Goal: Communication & Community: Answer question/provide support

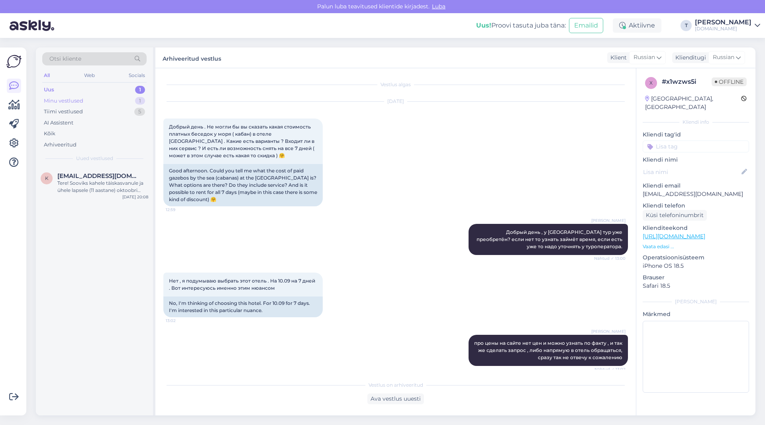
scroll to position [2712, 0]
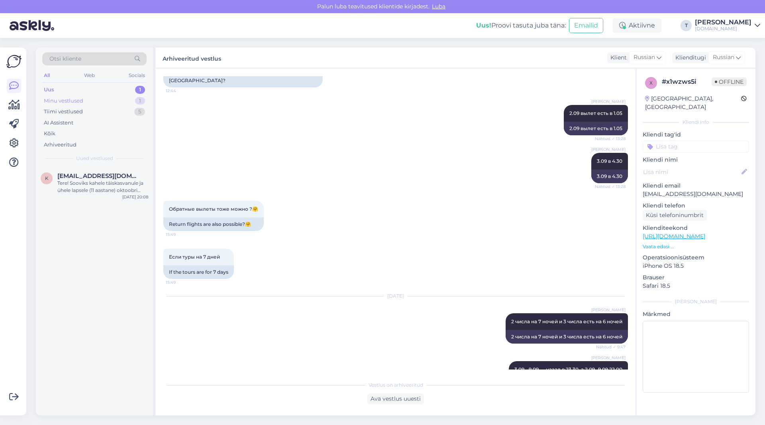
click at [70, 101] on div "Minu vestlused" at bounding box center [63, 101] width 39 height 8
click at [76, 182] on div "А с ребенком такая же цена?" at bounding box center [102, 182] width 91 height 7
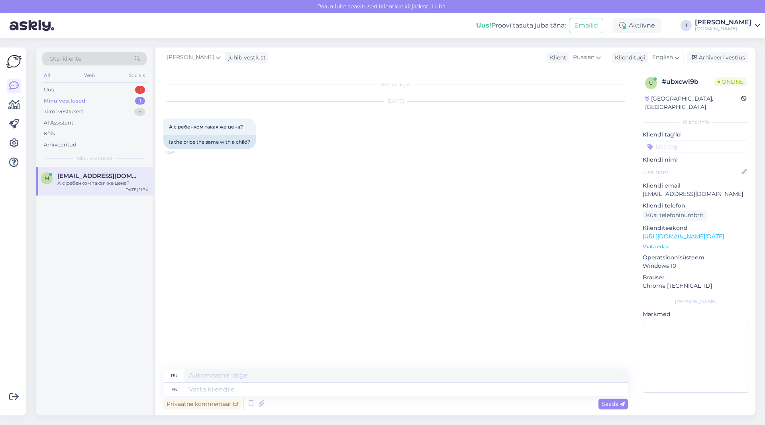
click at [668, 243] on p "Vaata edasi ..." at bounding box center [696, 246] width 106 height 7
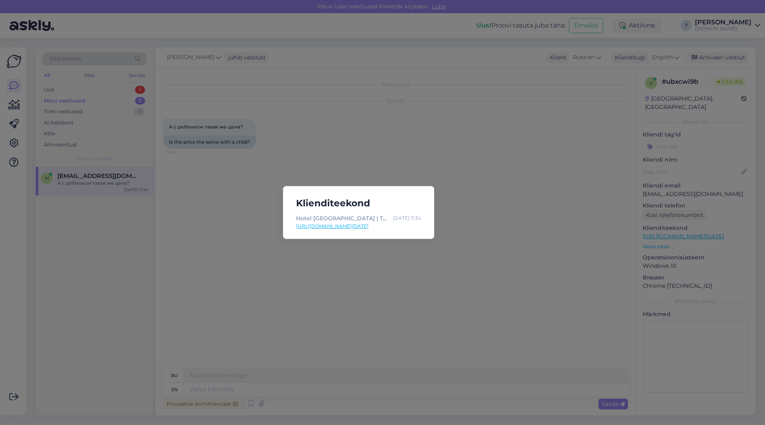
click at [319, 147] on div "Klienditeekond Hotel [GEOGRAPHIC_DATA] | Tuusik [DATE] 11:34 [URL][DOMAIN_NAME]…" at bounding box center [382, 212] width 765 height 425
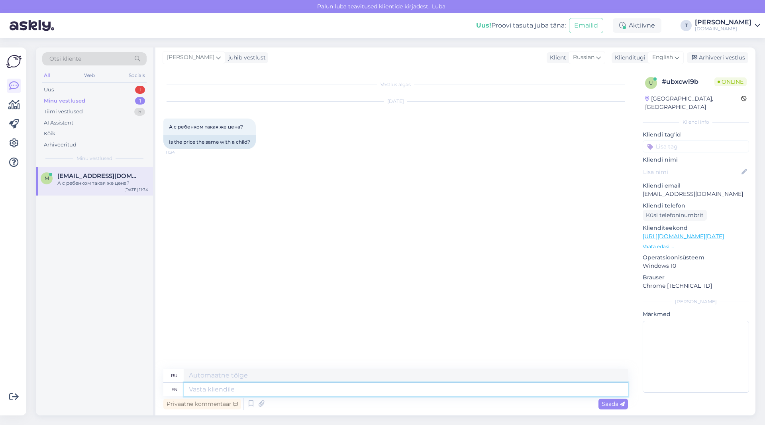
click at [239, 388] on textarea at bounding box center [406, 389] width 444 height 14
click at [629, 56] on div "Klienditugi" at bounding box center [629, 57] width 34 height 8
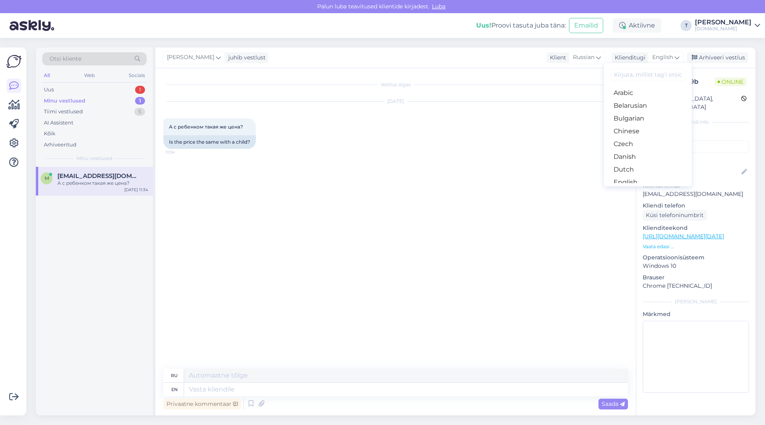
click at [624, 405] on link "Russian" at bounding box center [648, 411] width 88 height 13
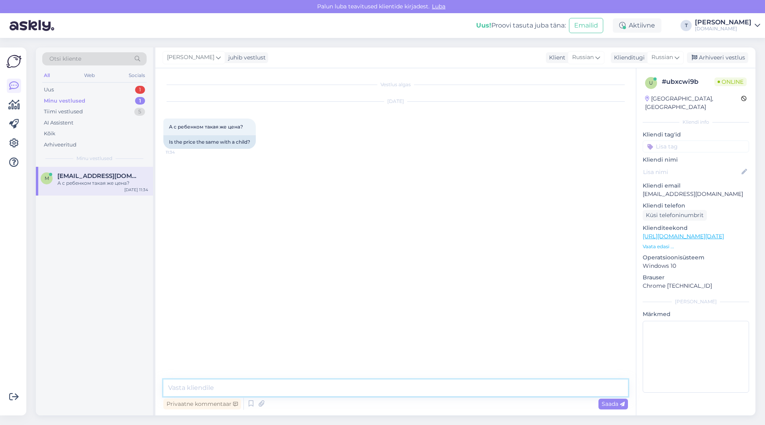
click at [269, 385] on textarea at bounding box center [395, 387] width 465 height 17
type textarea "Добрый день . Ребенку цена ниже , смотря какой возраст , могу назвать цену кака…"
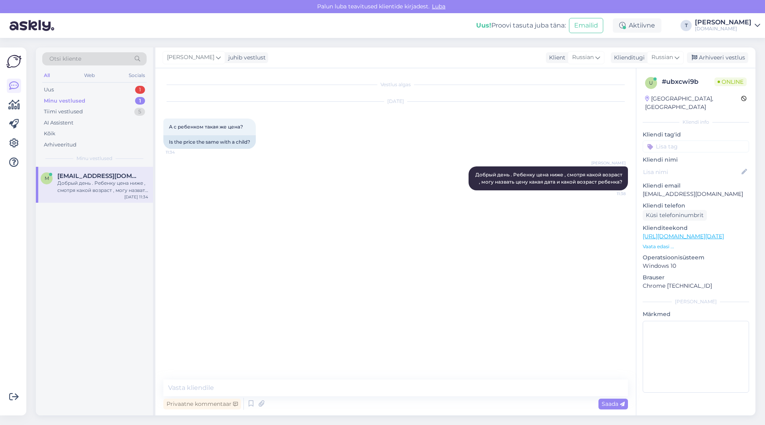
click at [296, 294] on div "Vestlus algas [DATE] А с ребенком такая же цена? 11:34 Is the price the same wi…" at bounding box center [399, 224] width 472 height 296
click at [665, 243] on p "Vaata edasi ..." at bounding box center [696, 246] width 106 height 7
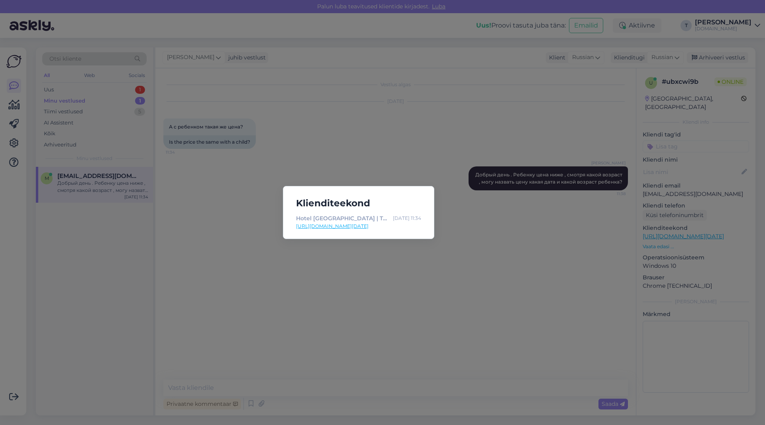
click at [358, 225] on link "[URL][DOMAIN_NAME][DATE]" at bounding box center [358, 225] width 125 height 7
click at [324, 291] on div "Klienditeekond Hotel [GEOGRAPHIC_DATA] | Tuusik [DATE] 11:34 [URL][DOMAIN_NAME]…" at bounding box center [382, 212] width 765 height 425
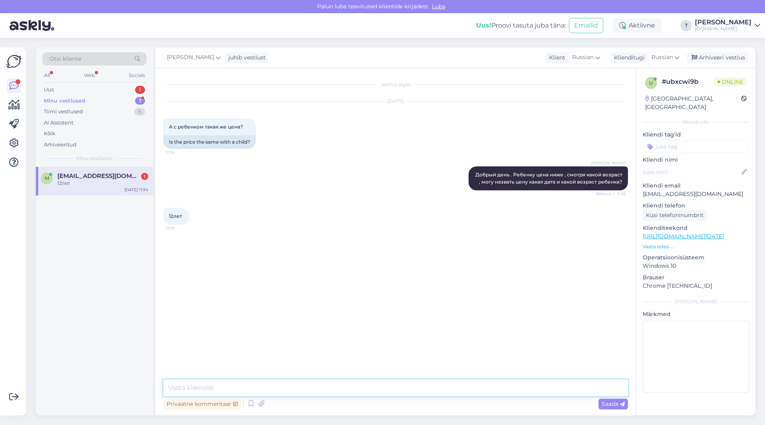
click at [213, 391] on textarea at bounding box center [395, 387] width 465 height 17
type textarea "l"
type textarea "12 лет да уже цена в этот отель как на взрослого"
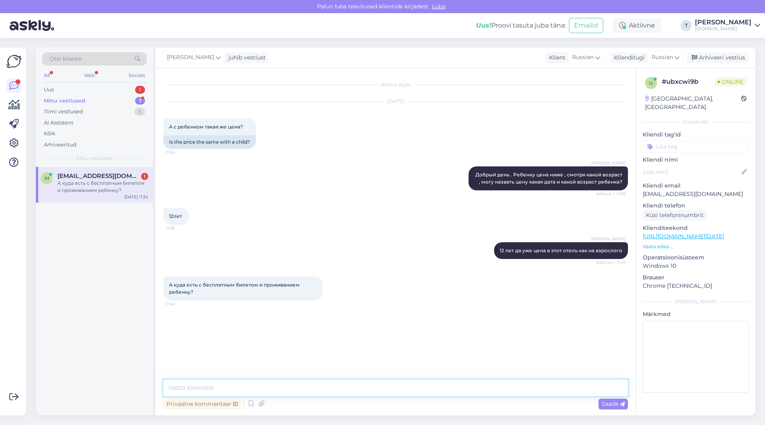
click at [265, 387] on textarea at bounding box center [395, 387] width 465 height 17
type textarea "y"
type textarea "d"
type textarea "нет таких предложений .."
click at [397, 287] on div "А куда есть с бесплатным билетом и проживанием ребенку? 11:42" at bounding box center [395, 287] width 465 height 41
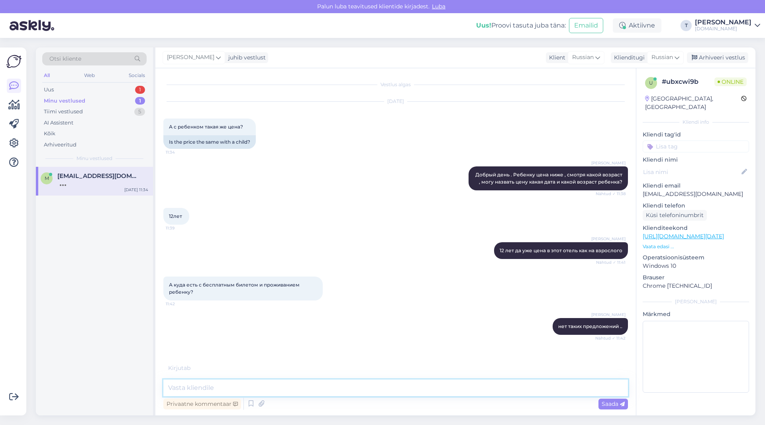
click at [336, 387] on textarea at bounding box center [395, 387] width 465 height 17
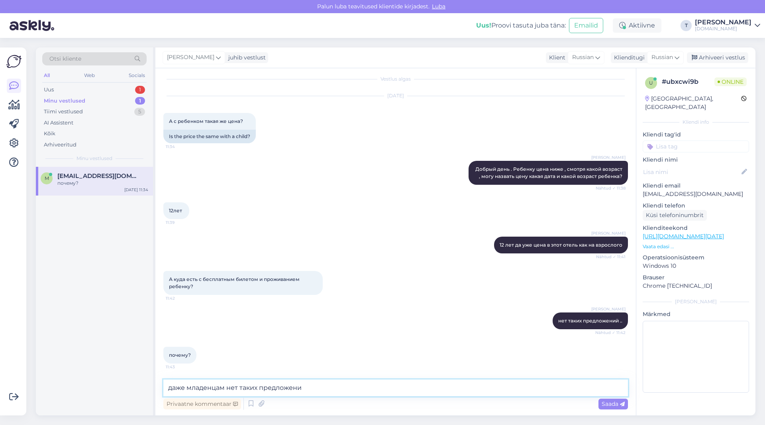
type textarea "даже младенцам нет таких предложений"
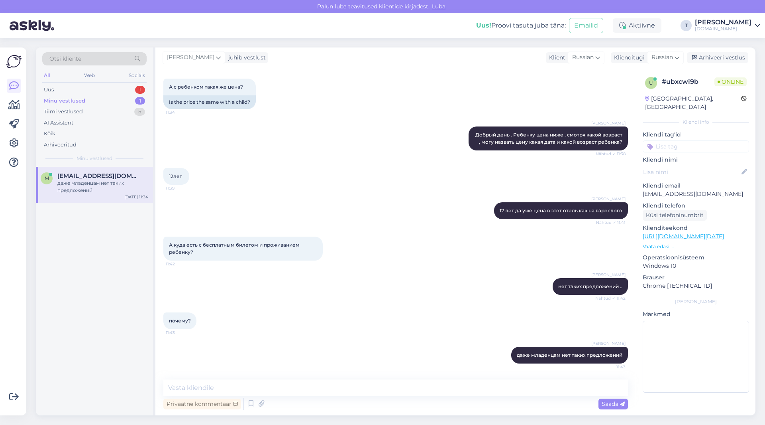
click at [342, 348] on div "[PERSON_NAME] даже младенцам нет таких предложений 11:43" at bounding box center [395, 355] width 465 height 34
click at [344, 346] on div "[PERSON_NAME] даже младенцам нет таких предложений 11:43" at bounding box center [395, 355] width 465 height 34
click at [344, 387] on textarea at bounding box center [395, 387] width 465 height 17
type textarea "о"
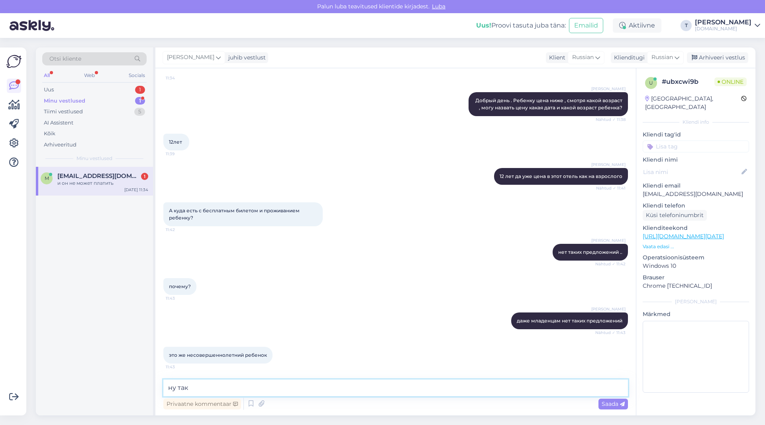
scroll to position [108, 0]
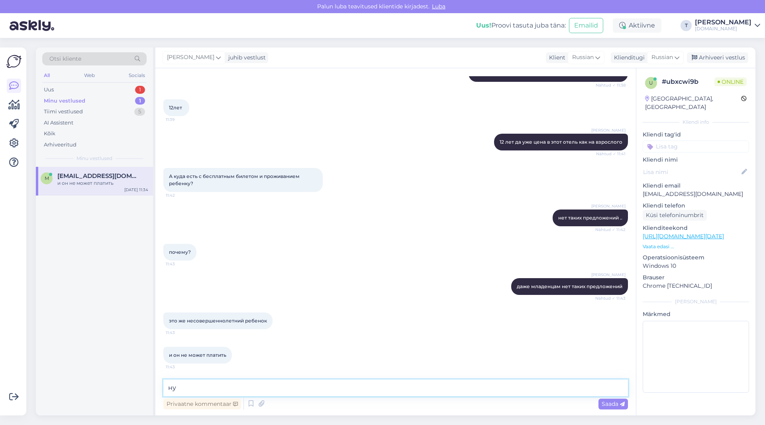
type textarea "н"
type textarea "родитель платит"
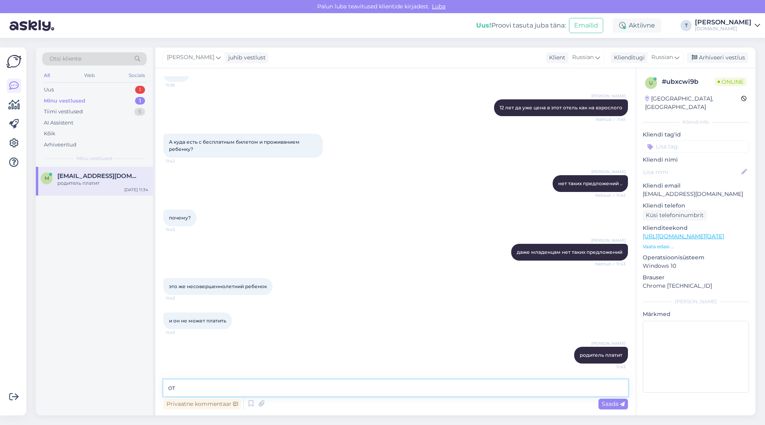
type textarea "о"
click at [81, 86] on div "Uus 1" at bounding box center [94, 89] width 104 height 11
click at [79, 102] on div "Minu vestlused" at bounding box center [63, 101] width 39 height 8
click at [71, 208] on div "m [EMAIL_ADDRESS][DOMAIN_NAME] родитель платит [DATE] 11:43" at bounding box center [94, 291] width 117 height 248
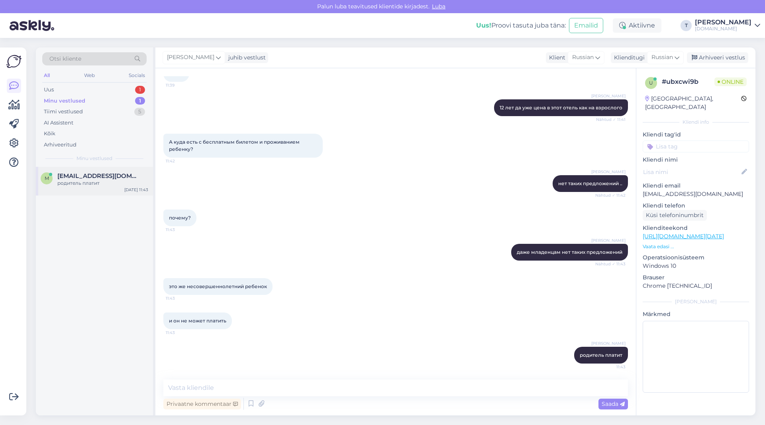
click at [75, 189] on div "m [EMAIL_ADDRESS][DOMAIN_NAME] родитель платит [DATE] 11:43" at bounding box center [94, 181] width 117 height 29
click at [730, 59] on div "Arhiveeri vestlus" at bounding box center [717, 57] width 61 height 11
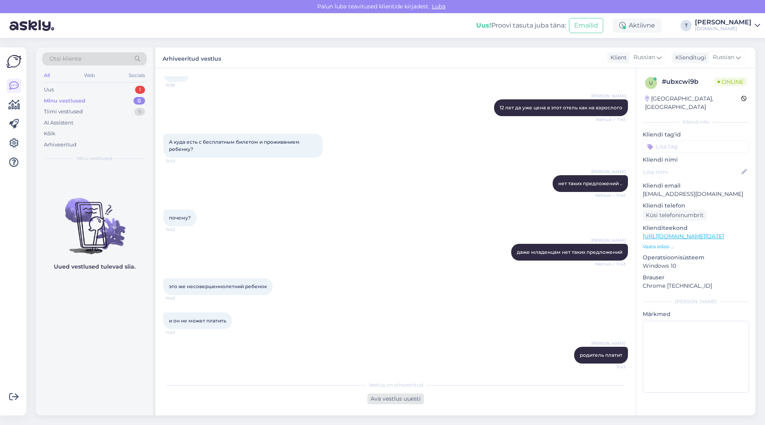
click at [394, 399] on div "Ava vestlus uuesti" at bounding box center [396, 398] width 57 height 11
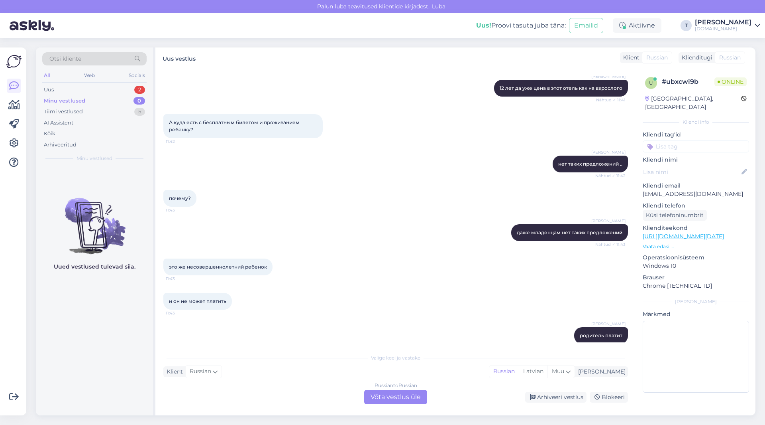
scroll to position [173, 0]
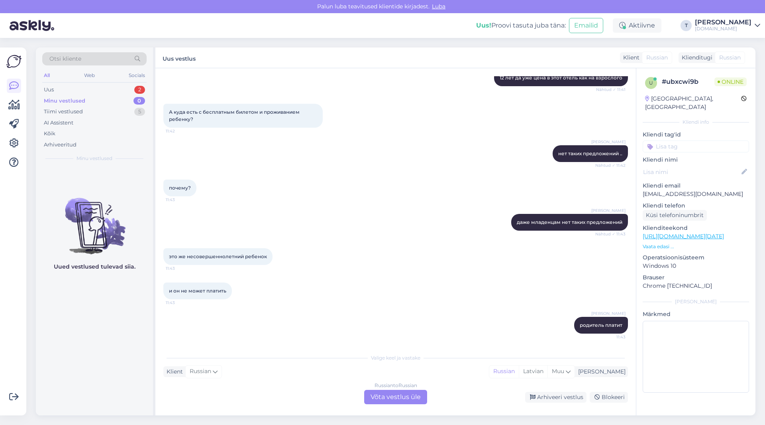
click at [99, 81] on div "All Web Socials" at bounding box center [94, 76] width 104 height 12
click at [99, 85] on div "Uus 2" at bounding box center [94, 89] width 104 height 11
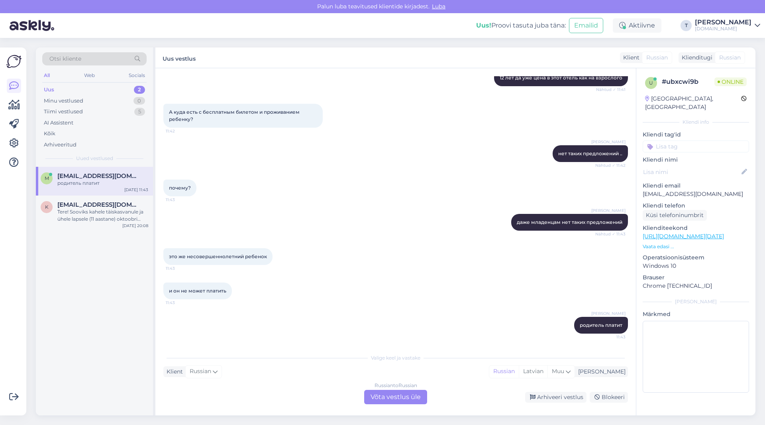
click at [92, 179] on span "[EMAIL_ADDRESS][DOMAIN_NAME]" at bounding box center [98, 175] width 83 height 7
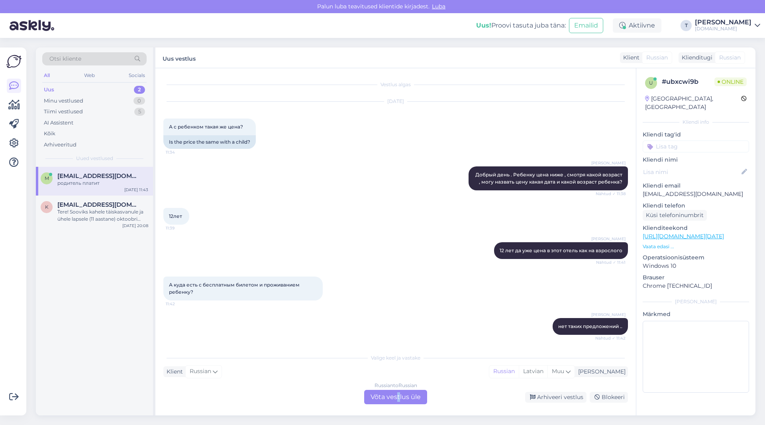
click at [399, 393] on div "Russian to Russian Võta vestlus üle" at bounding box center [395, 396] width 63 height 14
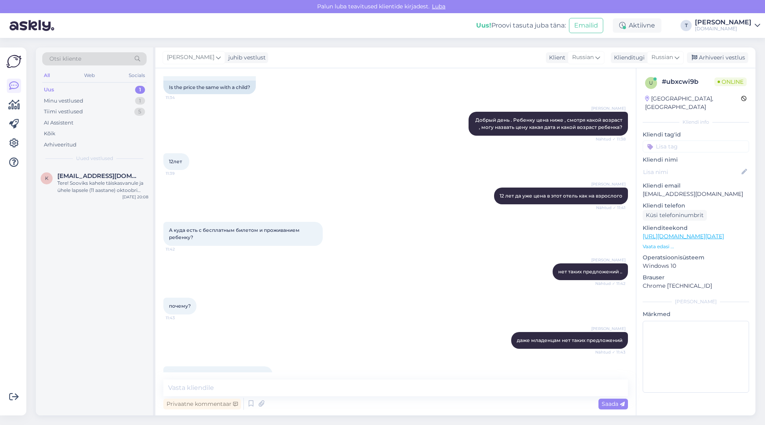
scroll to position [143, 0]
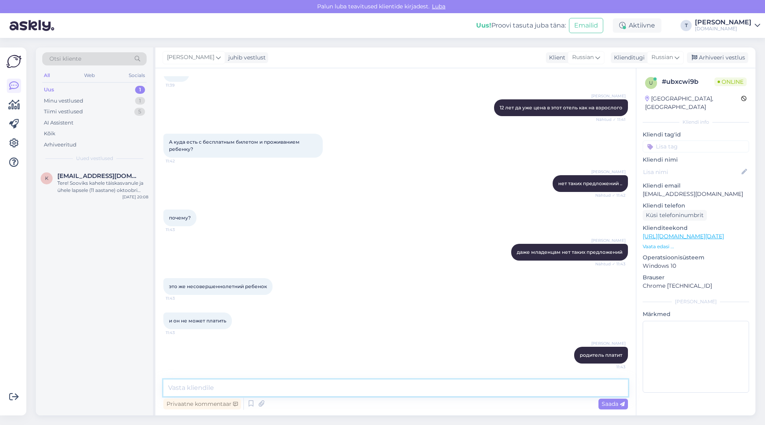
click at [306, 388] on textarea at bounding box center [395, 387] width 465 height 17
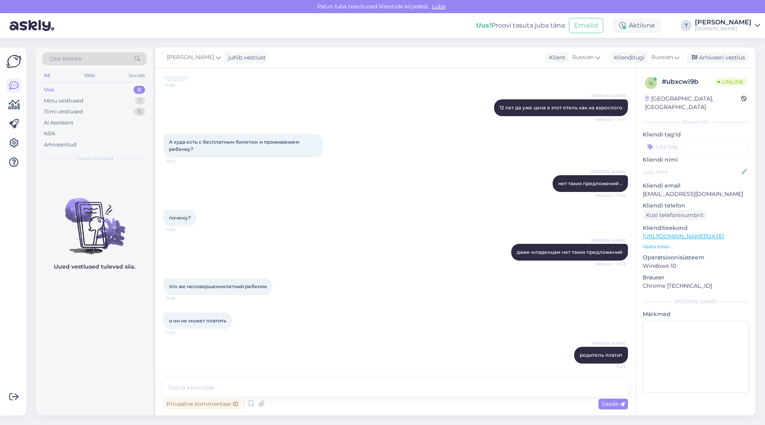
click at [653, 243] on p "Vaata edasi ..." at bounding box center [696, 246] width 106 height 7
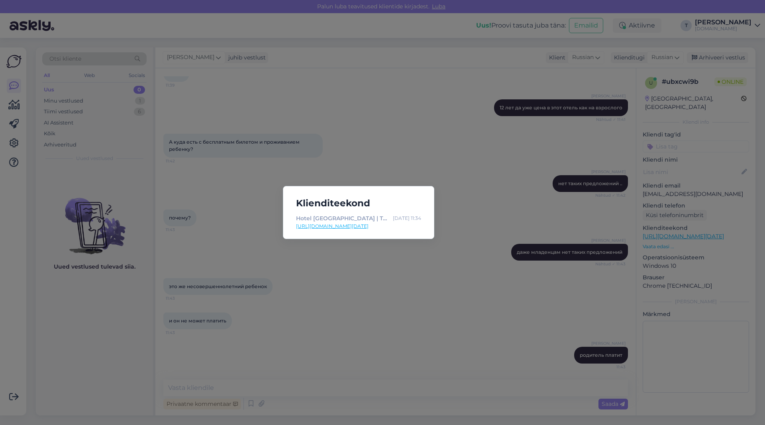
click at [462, 220] on div "Klienditeekond Hotel [GEOGRAPHIC_DATA] | Tuusik [DATE] 11:34 [URL][DOMAIN_NAME]…" at bounding box center [382, 212] width 765 height 425
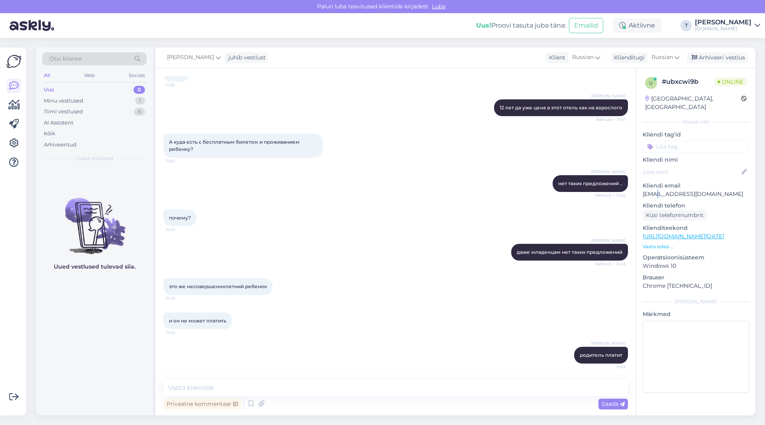
click at [657, 190] on p "[EMAIL_ADDRESS][DOMAIN_NAME]" at bounding box center [696, 194] width 106 height 8
copy p "[EMAIL_ADDRESS][DOMAIN_NAME]"
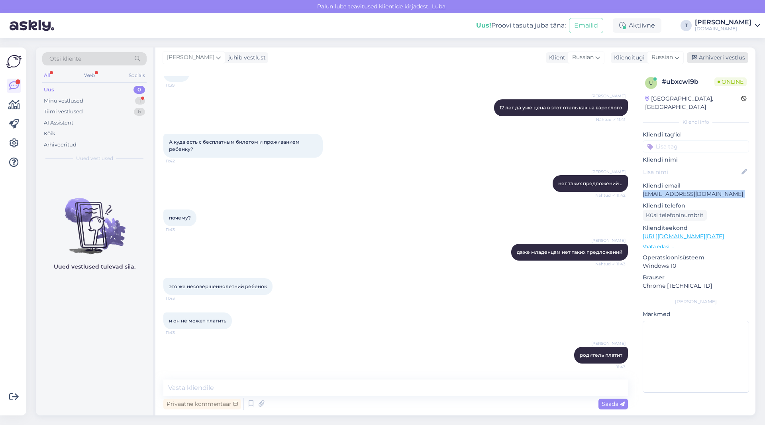
click at [704, 56] on div "Arhiveeri vestlus" at bounding box center [717, 57] width 61 height 11
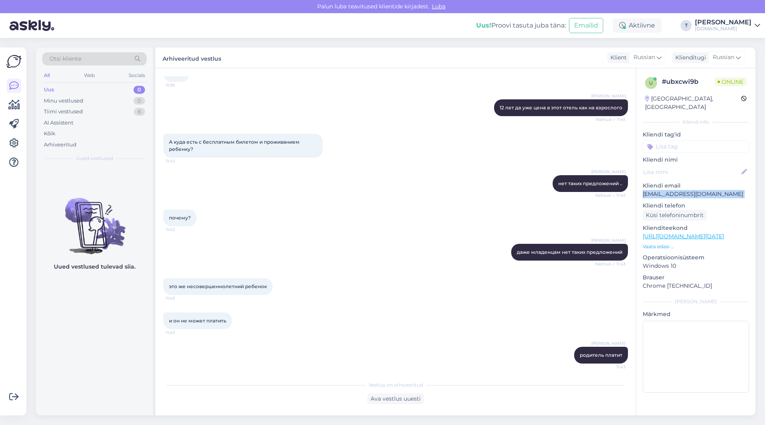
click at [101, 57] on div "Otsi kliente" at bounding box center [94, 58] width 104 height 13
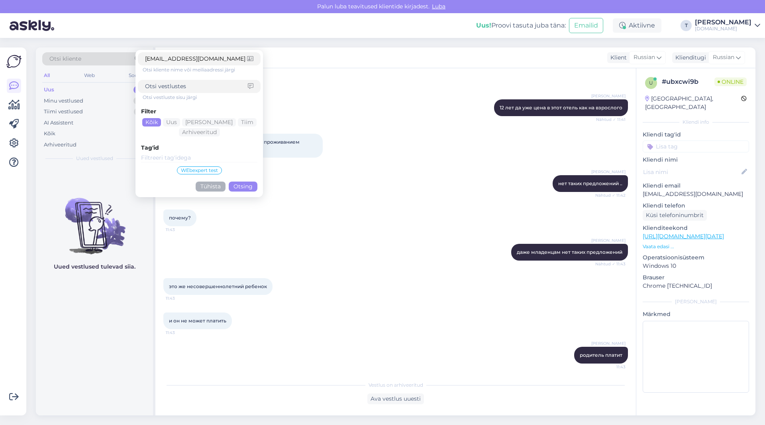
type input "[EMAIL_ADDRESS][DOMAIN_NAME]"
click at [249, 185] on button "Otsing" at bounding box center [243, 186] width 29 height 10
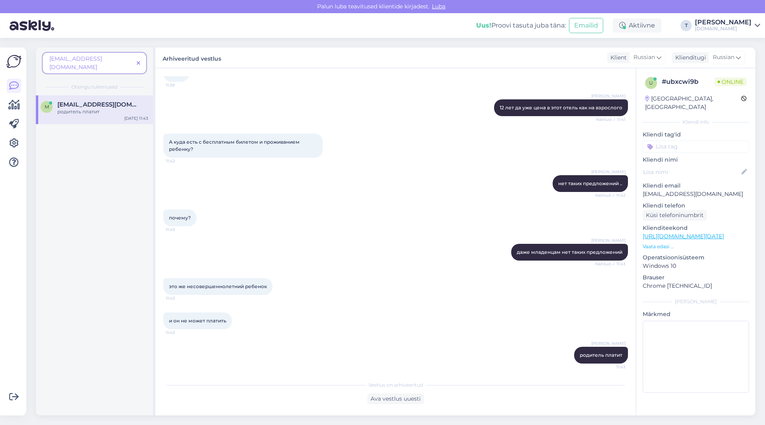
click at [106, 108] on div "родитель платит" at bounding box center [102, 111] width 91 height 7
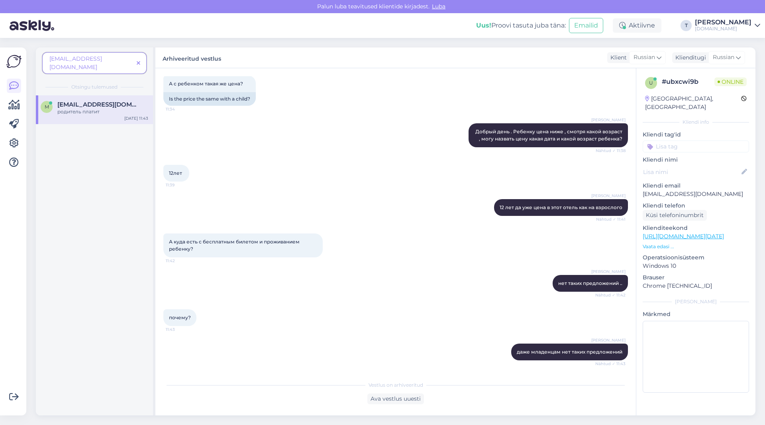
scroll to position [0, 0]
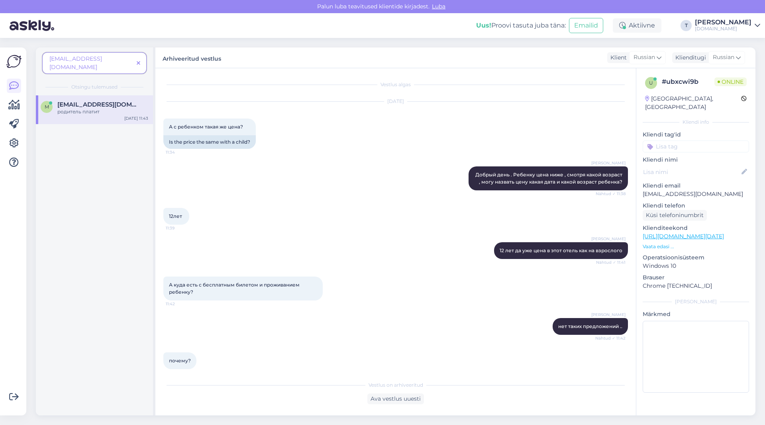
click at [137, 59] on span at bounding box center [139, 63] width 10 height 8
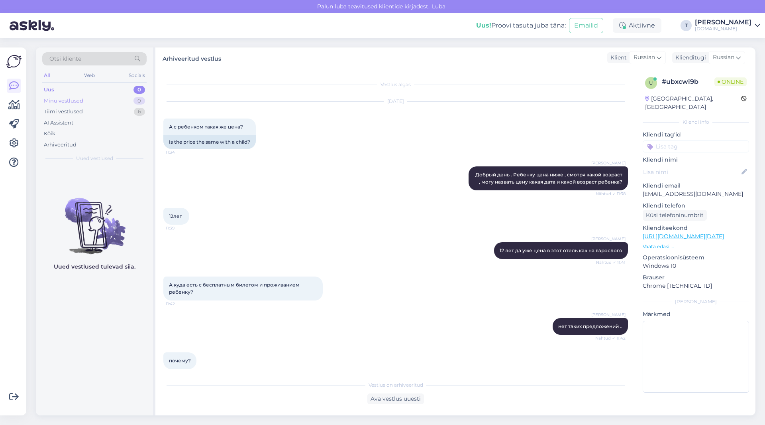
click at [119, 99] on div "Minu vestlused 0" at bounding box center [94, 100] width 104 height 11
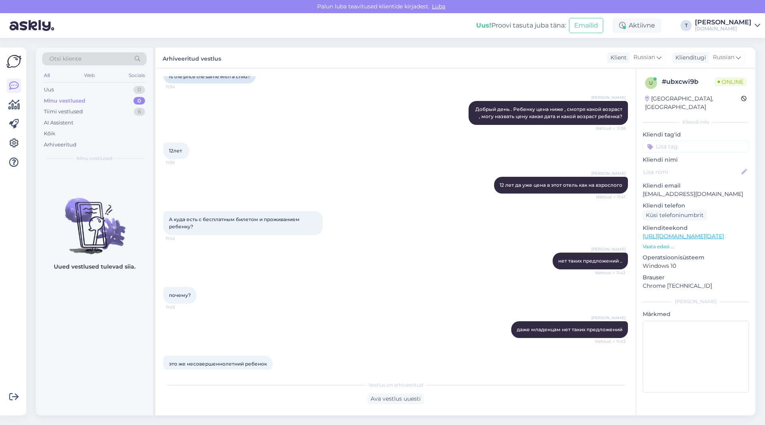
scroll to position [145, 0]
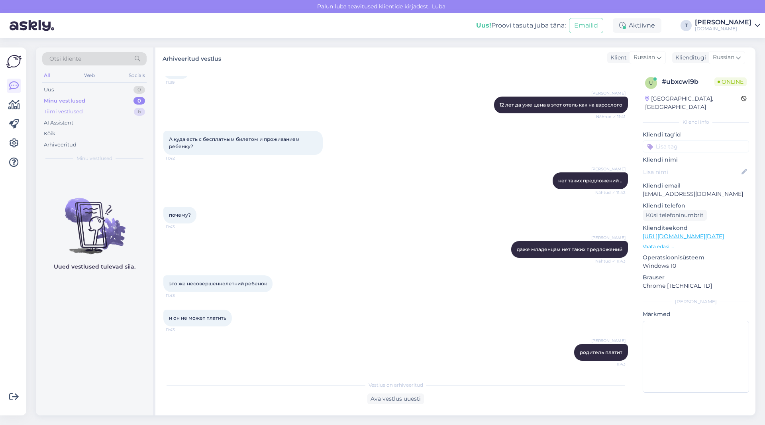
click at [75, 110] on div "Tiimi vestlused" at bounding box center [63, 112] width 39 height 8
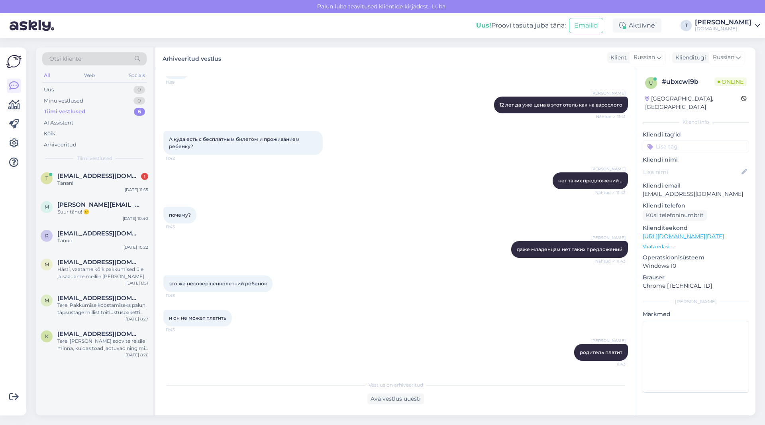
click at [305, 213] on div "почему? 11:43" at bounding box center [395, 215] width 465 height 34
click at [77, 98] on div "Minu vestlused" at bounding box center [63, 101] width 39 height 8
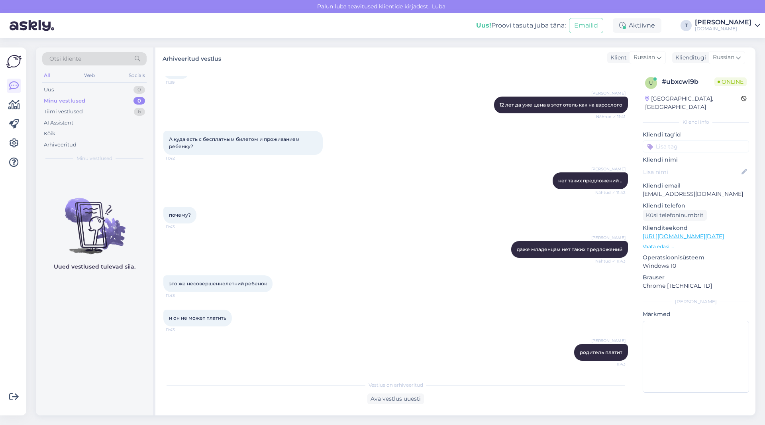
click at [387, 195] on div "[PERSON_NAME] нет таких предложений .. Nähtud ✓ 11:42" at bounding box center [395, 180] width 465 height 34
click at [93, 98] on div "Minu vestlused 0" at bounding box center [94, 100] width 104 height 11
click at [93, 88] on div "Uus 1" at bounding box center [94, 89] width 104 height 11
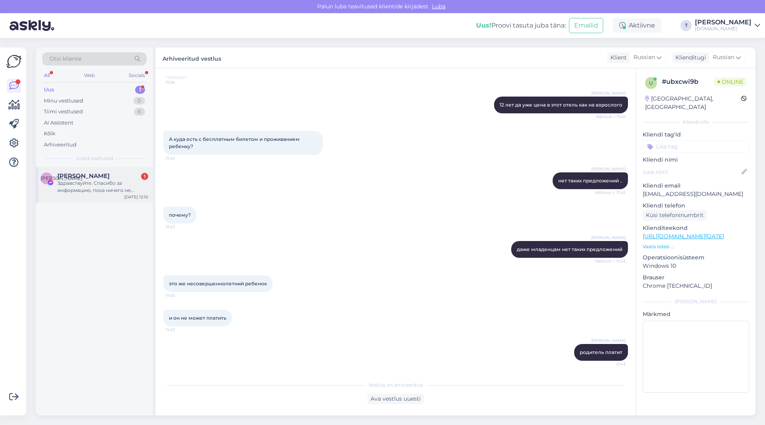
click at [73, 189] on div "Здравствуйте. Спасибо за информацию, пока ничего не подошло" at bounding box center [102, 186] width 91 height 14
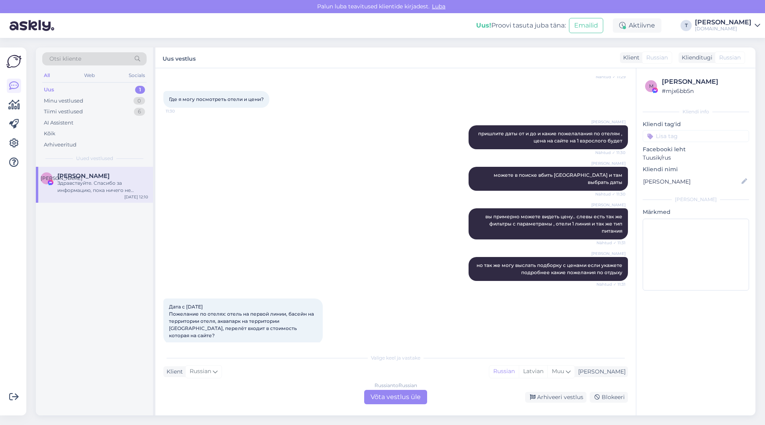
scroll to position [577, 0]
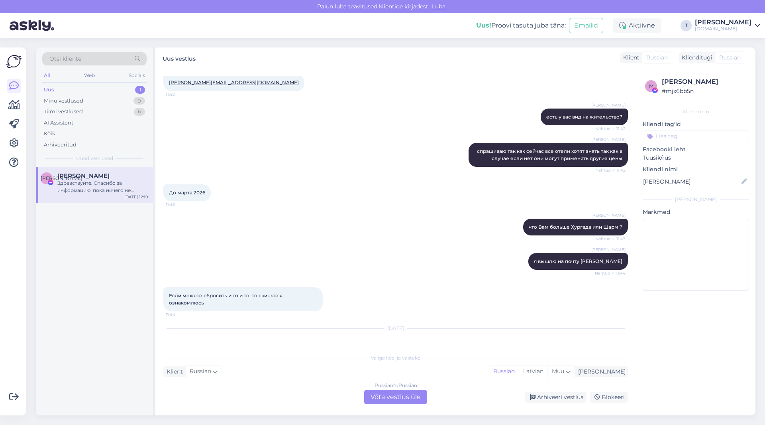
click at [392, 399] on div "Russian to Russian Võta vestlus üle" at bounding box center [395, 396] width 63 height 14
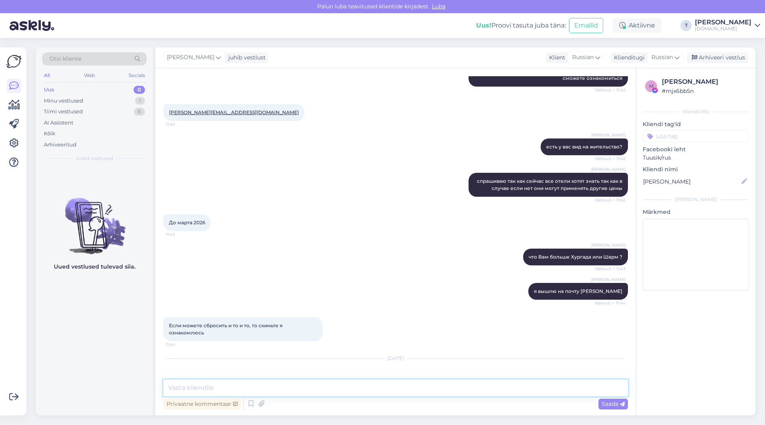
click at [373, 387] on textarea at bounding box center [395, 387] width 465 height 17
type textarea "g"
type textarea "просто от вас никакой обратной связи , отелей очень много"
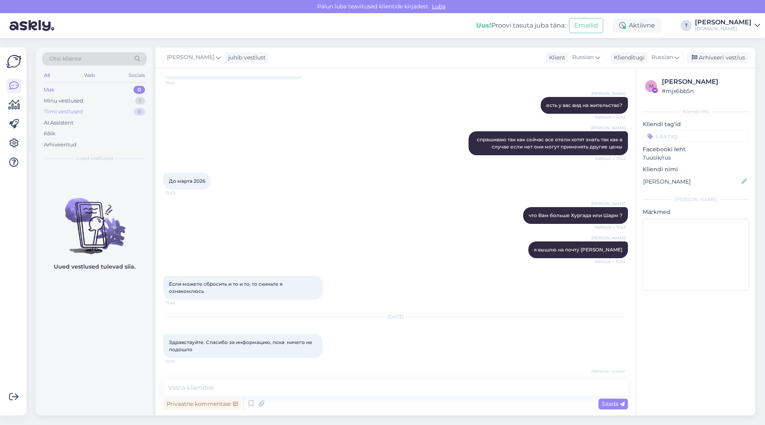
click at [73, 107] on div "Tiimi vestlused 6" at bounding box center [94, 111] width 104 height 11
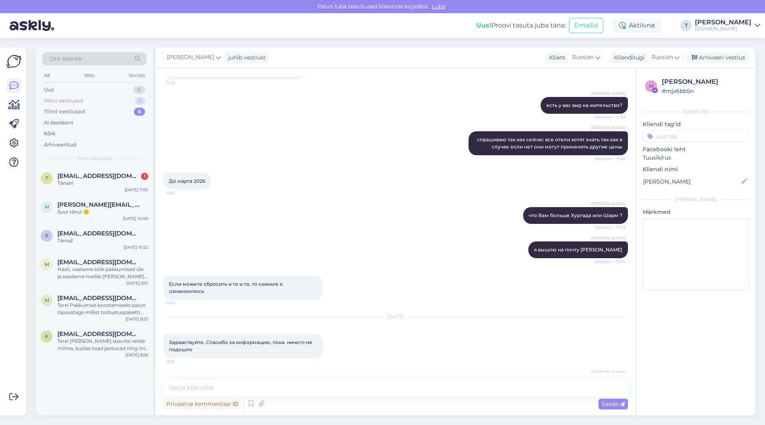
click at [88, 98] on div "Minu vestlused 1" at bounding box center [94, 100] width 104 height 11
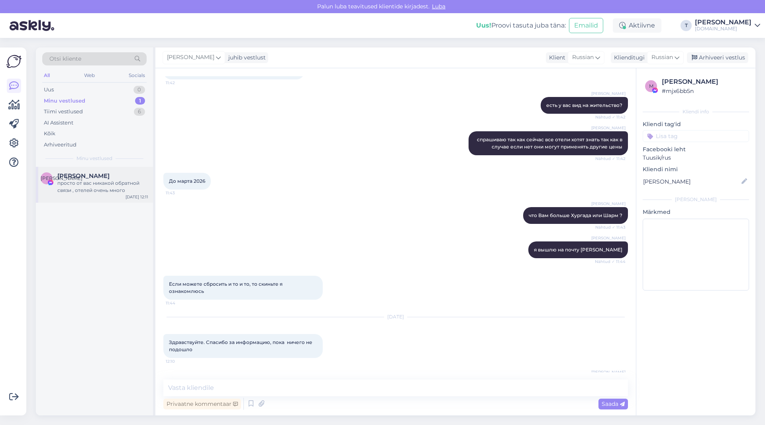
click at [96, 178] on span "[PERSON_NAME]" at bounding box center [83, 175] width 52 height 7
